Goal: Transaction & Acquisition: Purchase product/service

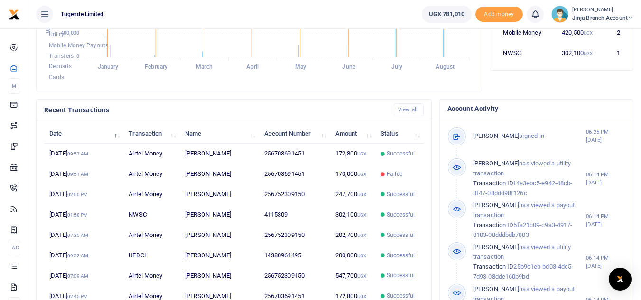
scroll to position [267, 0]
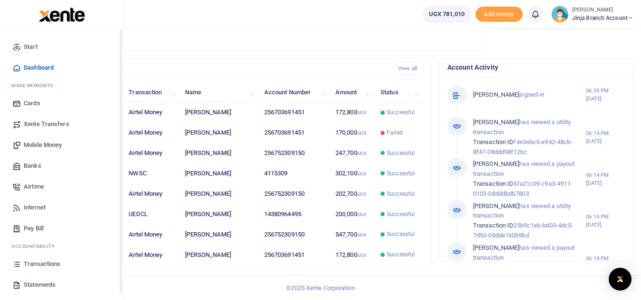
click at [35, 286] on span "Statements" at bounding box center [40, 284] width 32 height 9
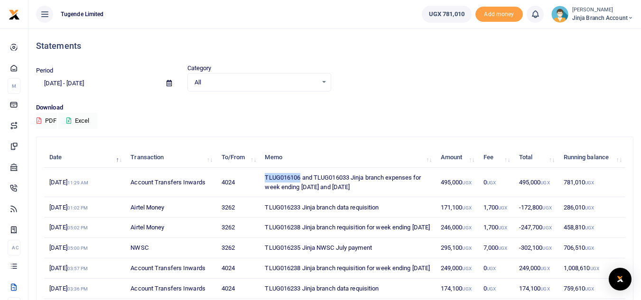
drag, startPoint x: 301, startPoint y: 177, endPoint x: 263, endPoint y: 177, distance: 38.0
click at [263, 177] on td "TLUG016106 and TLUG016033 Jinja branch expenses for week ending [DATE] and [DAT…" at bounding box center [347, 182] width 176 height 29
copy td "TLUG016106"
drag, startPoint x: 313, startPoint y: 175, endPoint x: 350, endPoint y: 181, distance: 37.0
click at [350, 181] on td "TLUG016106 and TLUG016033 Jinja branch expenses for week ending 9th and 16th Au…" at bounding box center [347, 182] width 176 height 29
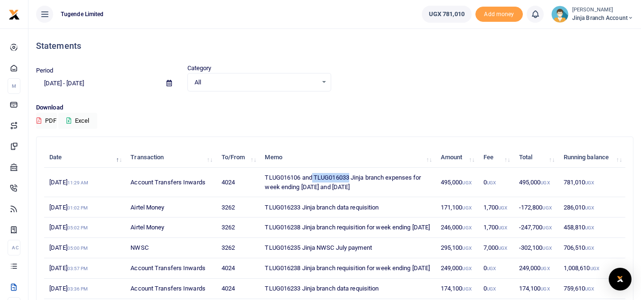
copy td "TLUG016033"
drag, startPoint x: 369, startPoint y: 188, endPoint x: 259, endPoint y: 187, distance: 110.1
click at [259, 187] on tr "28th Aug 2025 11:29 AM Account Transfers Inwards 4024 TLUG016106 and TLUG016033…" at bounding box center [334, 182] width 581 height 29
copy tr "TLUG016106 and TLUG016033 Jinja branch expenses for week ending 9th and 16th Au…"
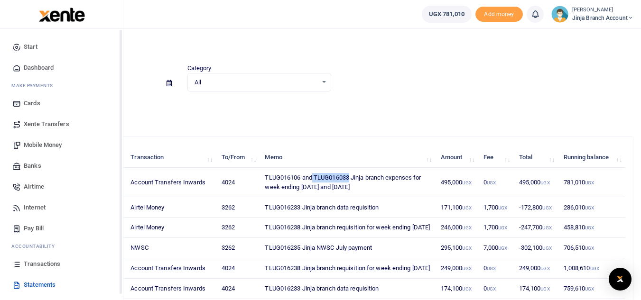
click at [37, 145] on span "Mobile Money" at bounding box center [43, 144] width 38 height 9
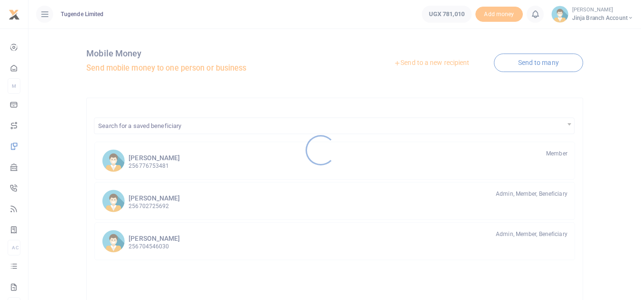
click at [428, 64] on div at bounding box center [320, 150] width 641 height 300
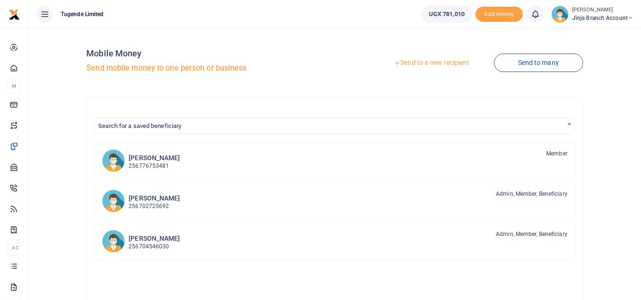
click at [428, 64] on link "Send to a new recipient" at bounding box center [432, 63] width 124 height 17
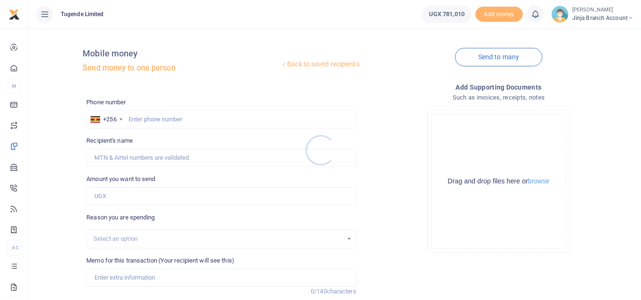
click at [157, 119] on div at bounding box center [320, 150] width 641 height 300
click at [137, 120] on input "text" at bounding box center [220, 120] width 269 height 18
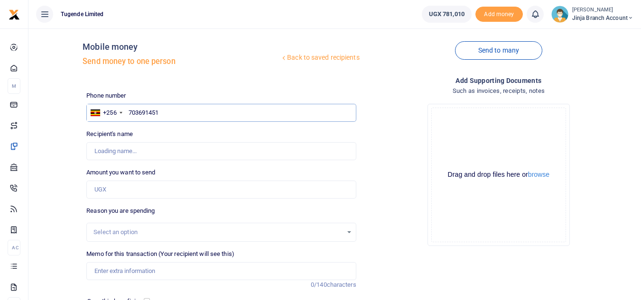
scroll to position [47, 0]
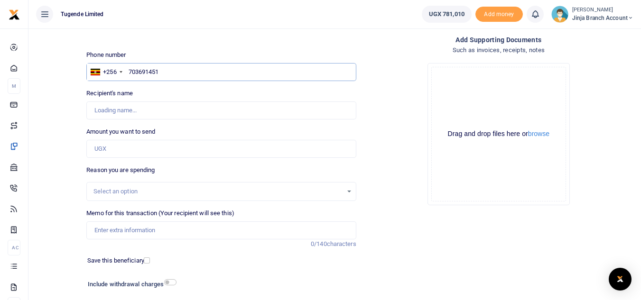
type input "703691451"
click at [120, 152] on input "Amount you want to send" at bounding box center [220, 149] width 269 height 18
type input "[PERSON_NAME]"
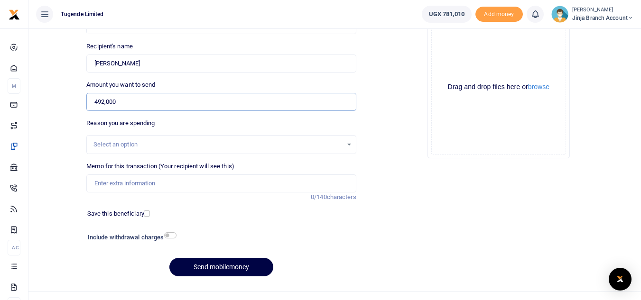
scroll to position [95, 0]
type input "492,000"
click at [135, 185] on input "Memo for this transaction (Your recipient will see this)" at bounding box center [220, 183] width 269 height 18
paste input "TLUG016106 and TLUG016033 Jinja branch expenses for week ending 9th and 16th Au…"
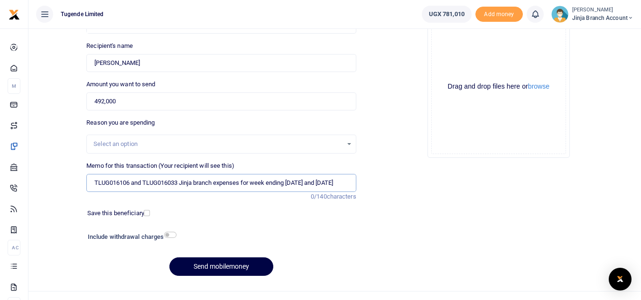
scroll to position [0, 15]
type input "TLUG016106 and TLUG016033 Jinja branch expenses for week ending 9th and 16th Au…"
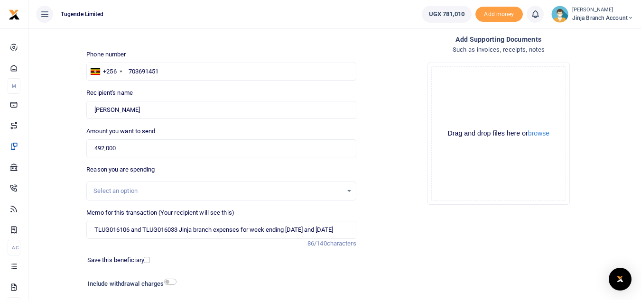
scroll to position [0, 0]
click at [170, 237] on div "Phone number +256 Uganda +256 703691451 Phone is required. Recipient's name Fou…" at bounding box center [221, 190] width 277 height 281
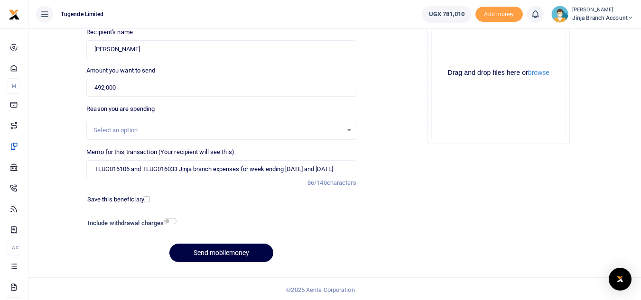
scroll to position [111, 0]
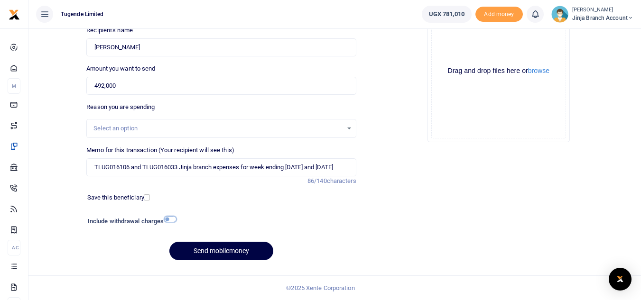
click at [166, 220] on input "checkbox" at bounding box center [170, 219] width 12 height 6
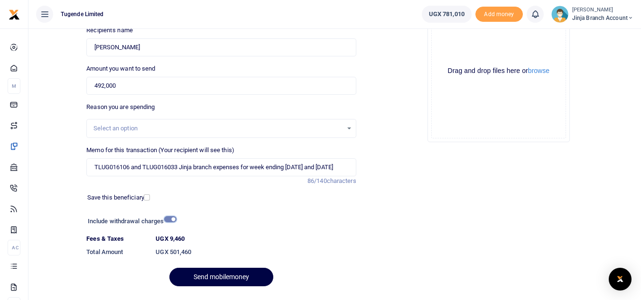
click at [169, 220] on input "checkbox" at bounding box center [170, 219] width 12 height 6
checkbox input "false"
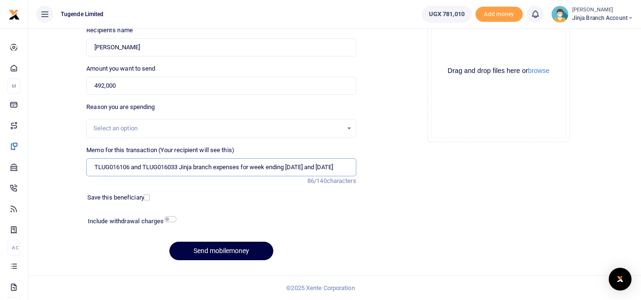
click at [144, 168] on input "TLUG016106 and TLUG016033 Jinja branch expenses for week ending 9th and 16th Au…" at bounding box center [220, 167] width 269 height 18
click at [217, 167] on input "TLUG016106 223500 and TLUG016033 Jinja branch expenses for week ending 9th and …" at bounding box center [220, 167] width 269 height 18
click at [229, 166] on input "TLUG016106 223500 and TLUG016033 J268500 inja branch expenses for week ending 9…" at bounding box center [220, 167] width 269 height 18
click at [219, 167] on input "TLUG016106 223500 and TLUG016033 J268500 inja branch expenses for week ending 9…" at bounding box center [220, 167] width 269 height 18
click at [239, 169] on input "TLUG016106 223500 and TLUG016033 268500 inja branch expenses for week ending 9t…" at bounding box center [220, 167] width 269 height 18
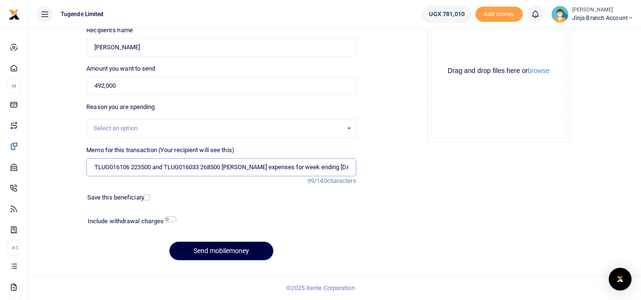
click at [239, 167] on input "TLUG016106 223500 and TLUG016033 268500 inja branch expenses for week ending 9t…" at bounding box center [220, 167] width 269 height 18
click at [238, 165] on input "TLUG016106 223500 and TLUG016033 268500 inja branch expenses for week ending 9t…" at bounding box center [220, 167] width 269 height 18
type input "TLUG016106 223500 and TLUG016033 268500 Jinja branch expenses for week ending 9…"
click at [232, 250] on button "Send mobilemoney" at bounding box center [221, 251] width 104 height 19
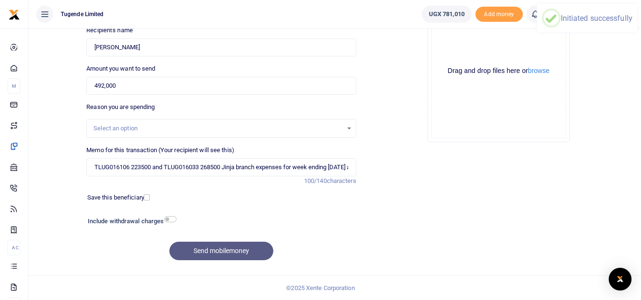
scroll to position [0, 0]
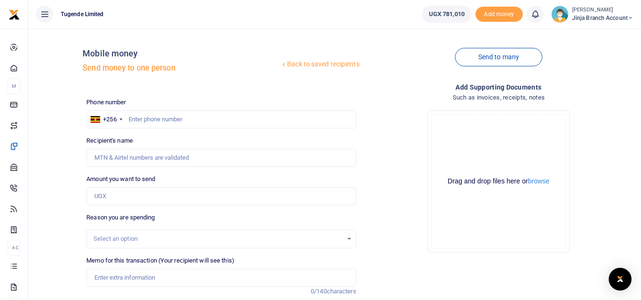
click at [587, 20] on span "Jinja branch account" at bounding box center [602, 18] width 61 height 9
